Goal: Find contact information: Find contact information

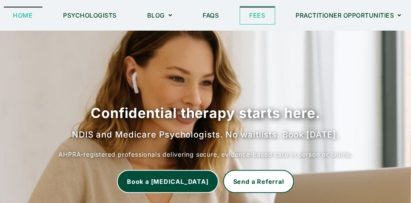
click at [253, 15] on link "Fees" at bounding box center [257, 15] width 35 height 18
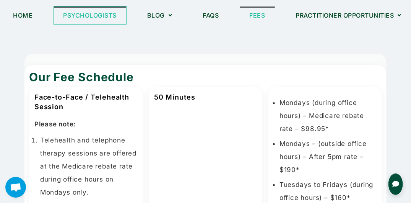
click at [94, 15] on link "Psychologists" at bounding box center [90, 15] width 73 height 18
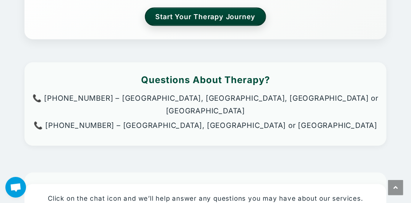
scroll to position [450, 0]
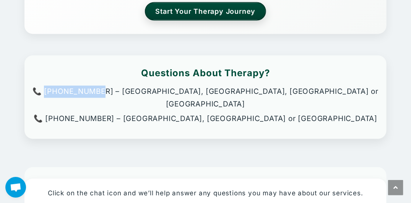
drag, startPoint x: 193, startPoint y: 92, endPoint x: 139, endPoint y: 91, distance: 53.5
click at [139, 91] on p "📞 02 8880-5922 – NSW, QLD, TAS or VIC" at bounding box center [205, 98] width 347 height 25
copy p "2 8880-5922"
